Goal: Information Seeking & Learning: Learn about a topic

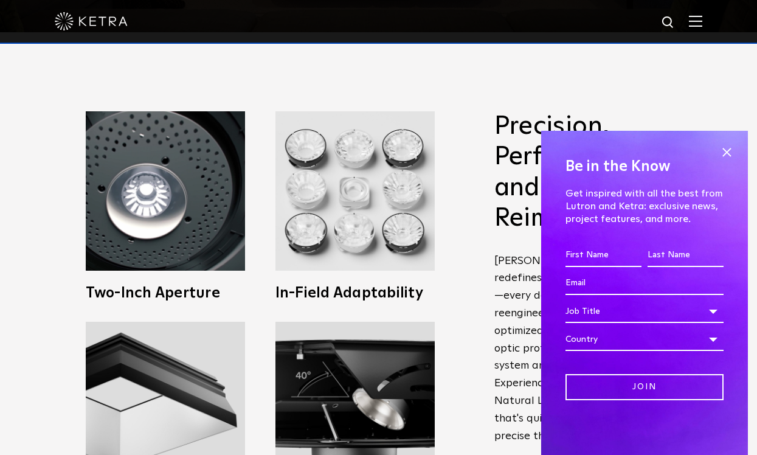
scroll to position [425, 0]
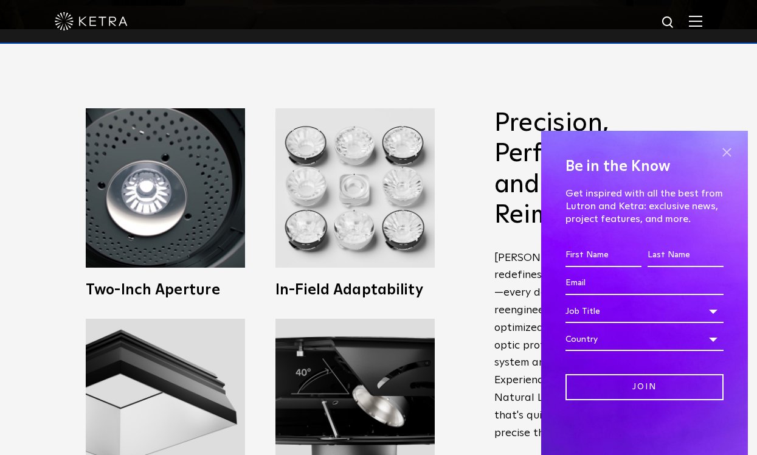
click at [723, 154] on span at bounding box center [726, 152] width 18 height 18
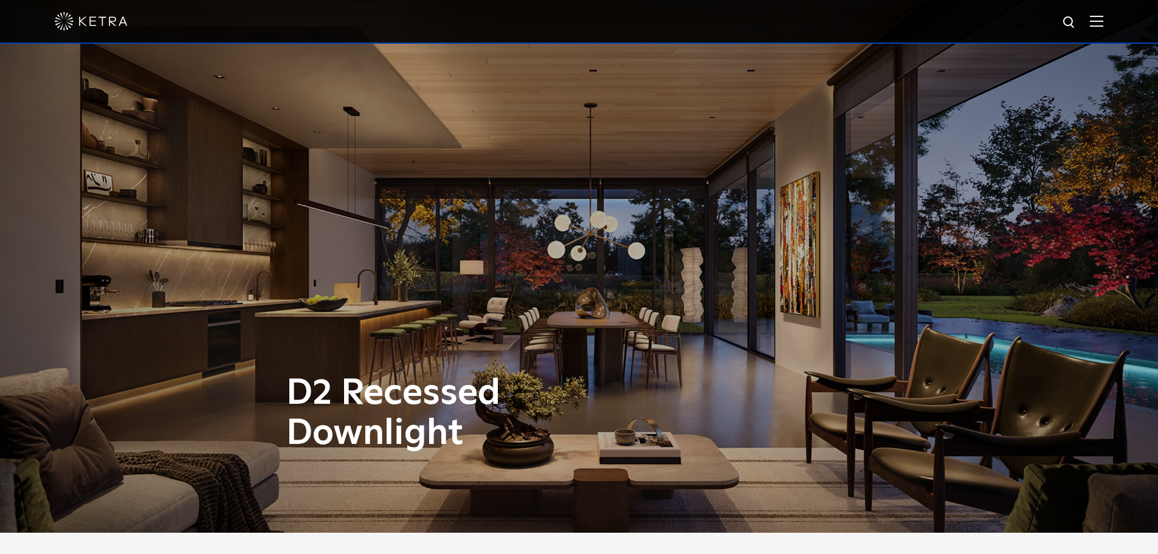
scroll to position [0, 0]
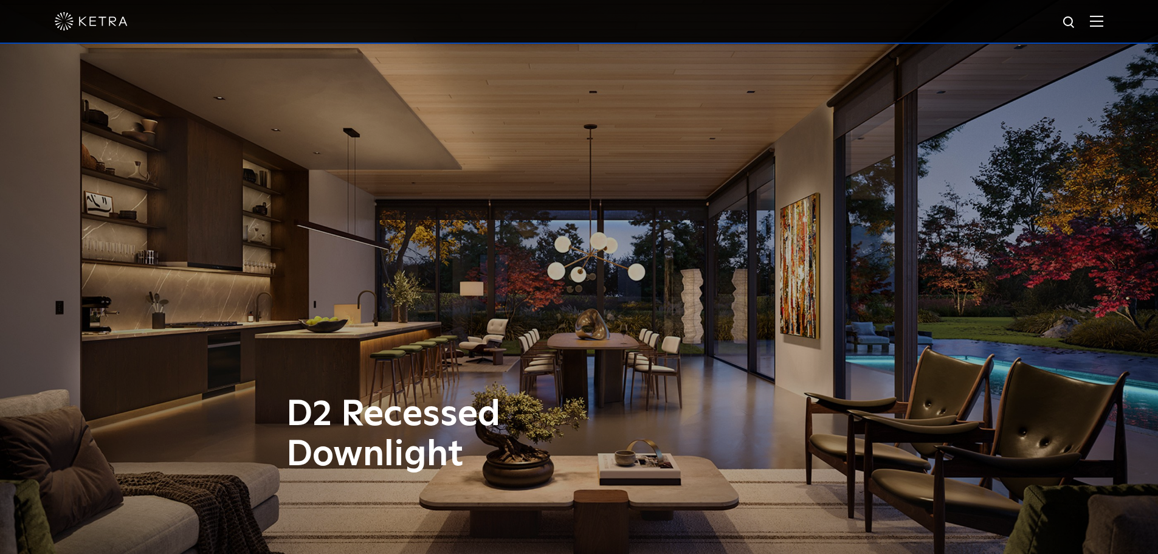
click at [756, 26] on img at bounding box center [1096, 21] width 13 height 12
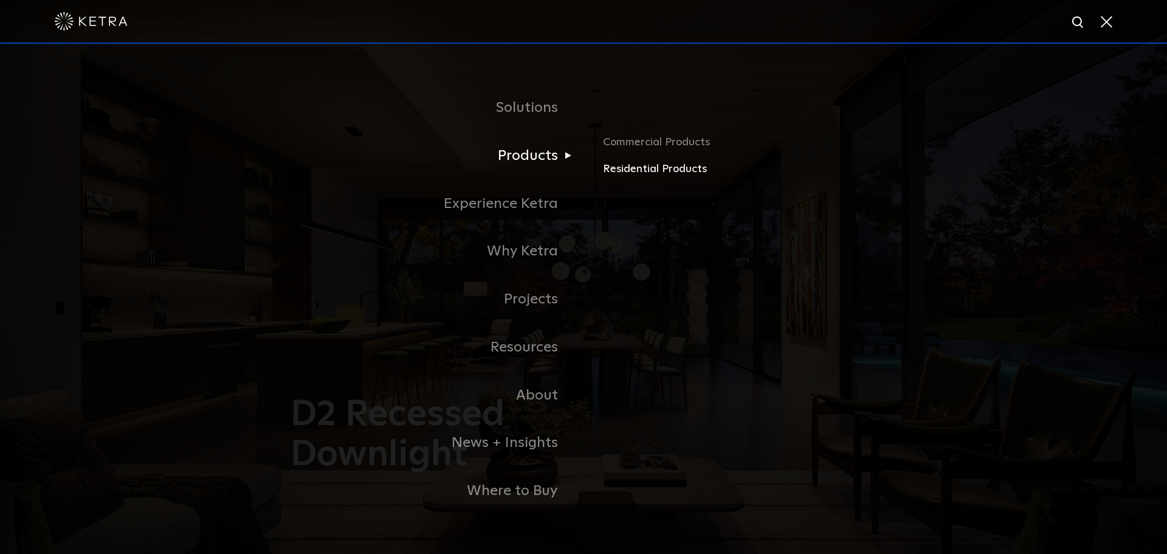
click at [626, 176] on link "Residential Products" at bounding box center [745, 169] width 284 height 18
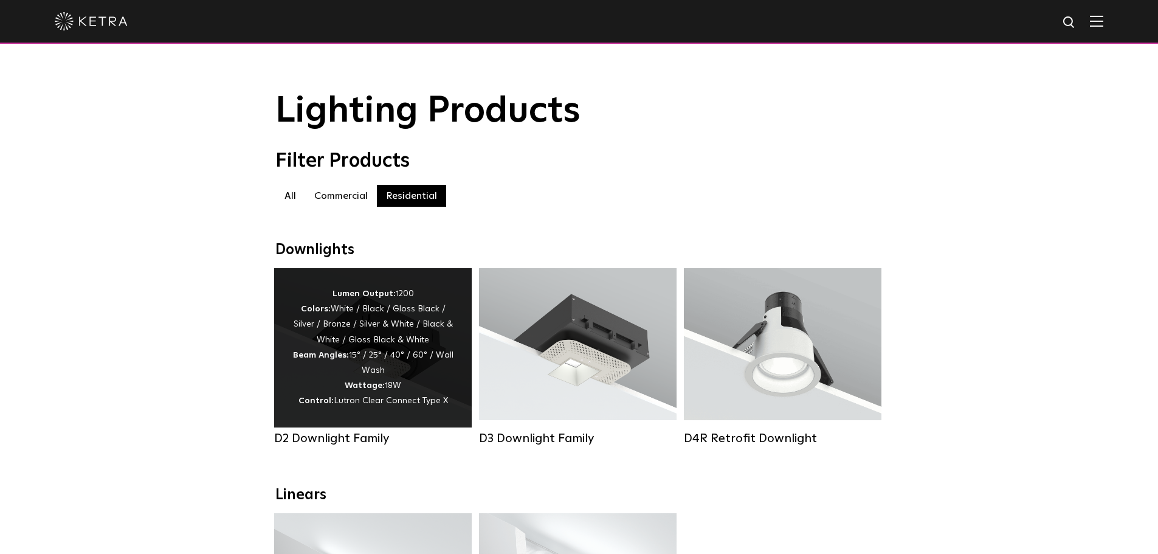
click at [357, 339] on div "Lumen Output: 1200 Colors: White / Black / Gloss Black / Silver / Bronze / Silv…" at bounding box center [372, 347] width 161 height 123
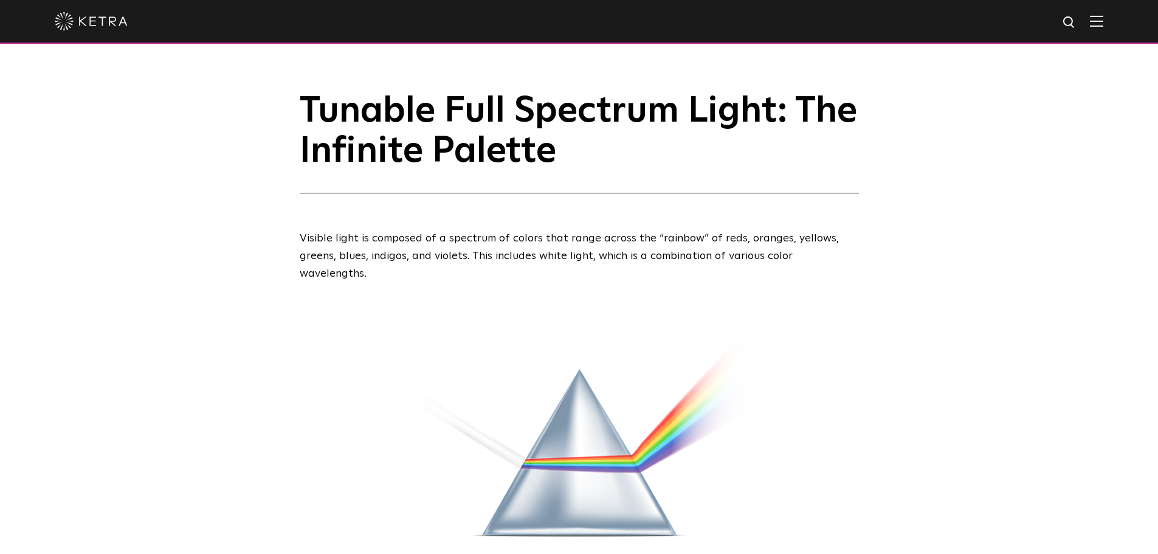
click at [1103, 20] on img at bounding box center [1096, 21] width 13 height 12
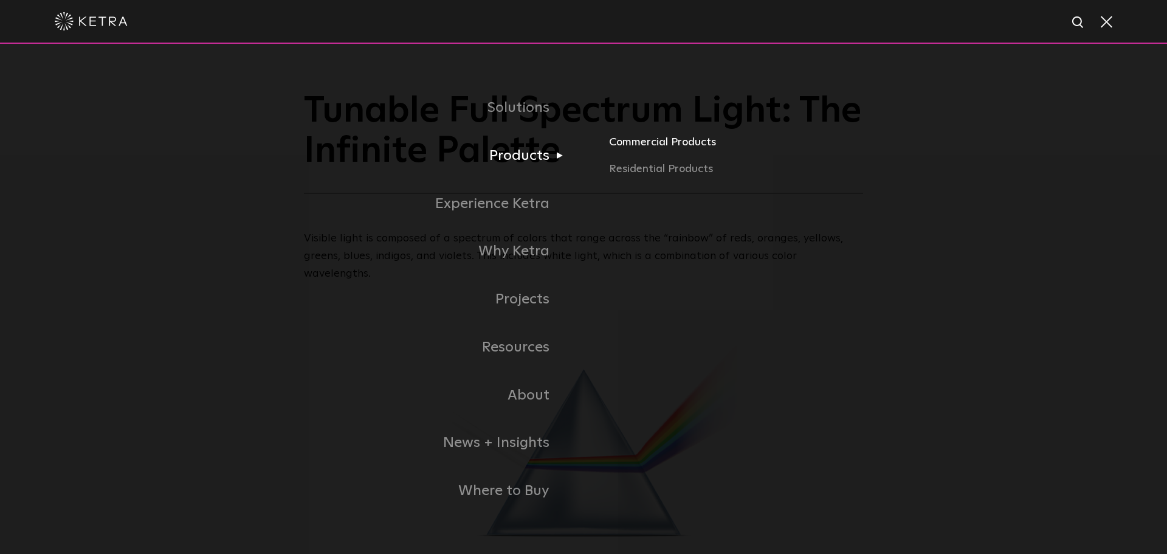
click at [652, 142] on link "Commercial Products" at bounding box center [800, 147] width 382 height 27
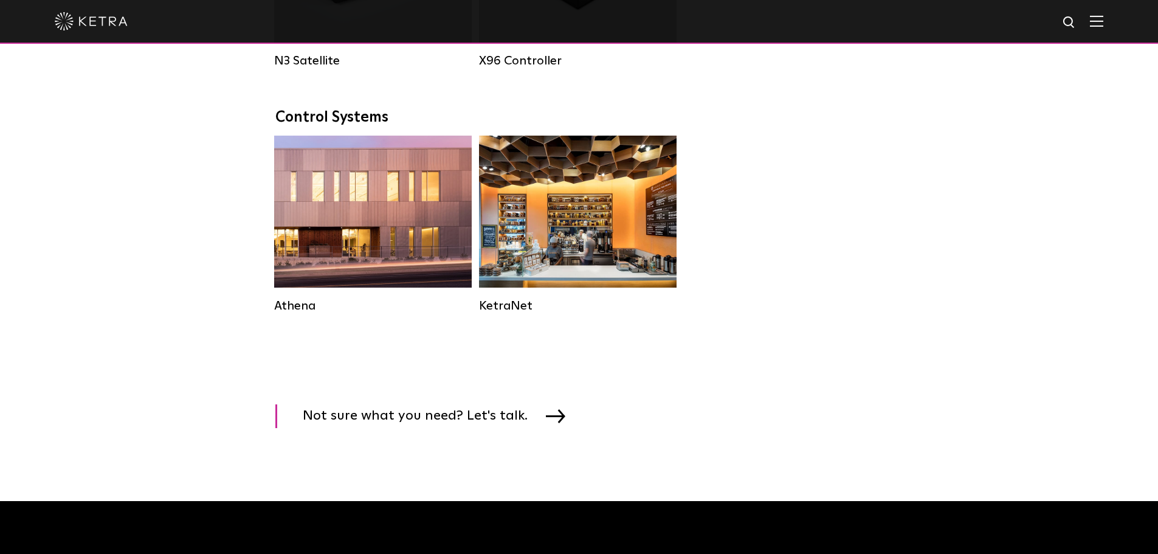
scroll to position [1762, 0]
